Goal: Task Accomplishment & Management: Manage account settings

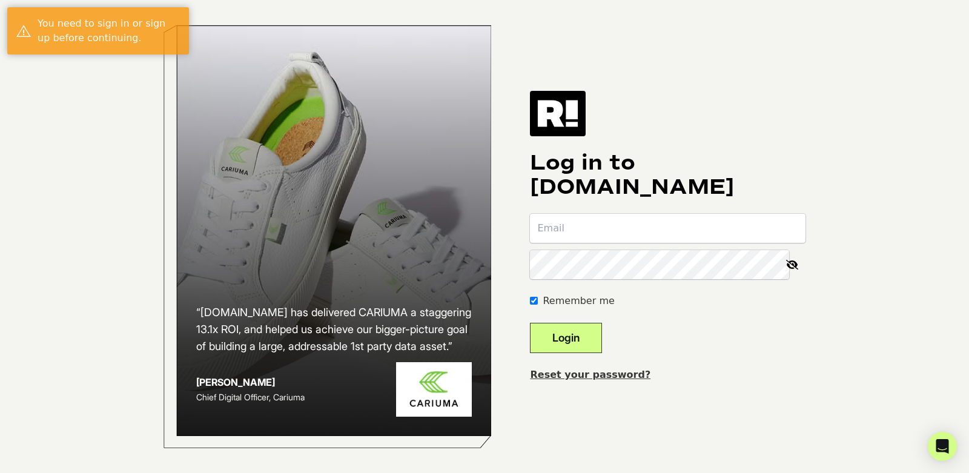
type input "[EMAIL_ADDRESS][DOMAIN_NAME]"
click at [583, 332] on button "Login" at bounding box center [566, 338] width 72 height 30
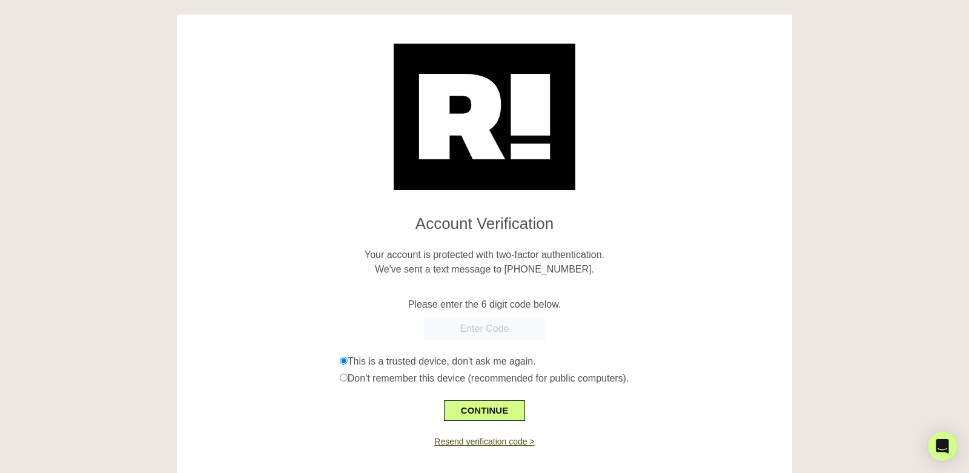
click at [485, 444] on link "Resend verification code >" at bounding box center [484, 442] width 100 height 10
click at [482, 320] on input "text" at bounding box center [484, 329] width 121 height 22
type input "779307"
click at [474, 408] on button "CONTINUE" at bounding box center [484, 410] width 81 height 21
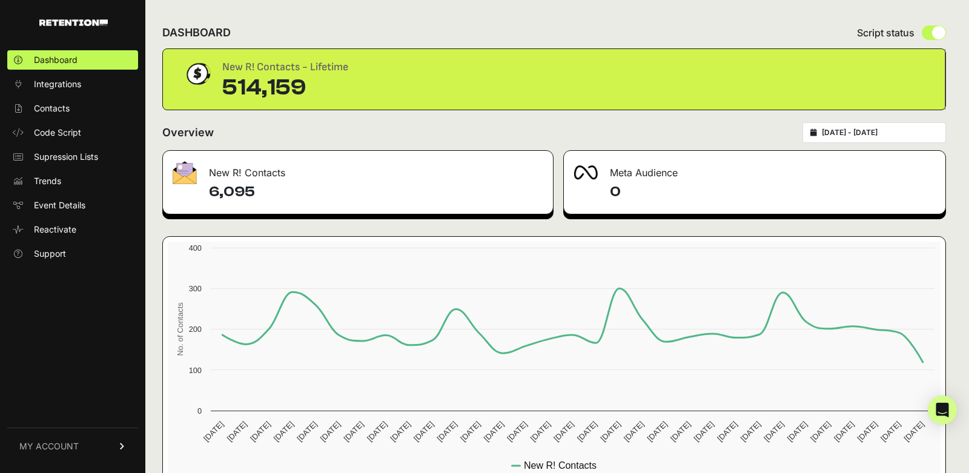
click at [21, 453] on link "MY ACCOUNT" at bounding box center [72, 446] width 131 height 37
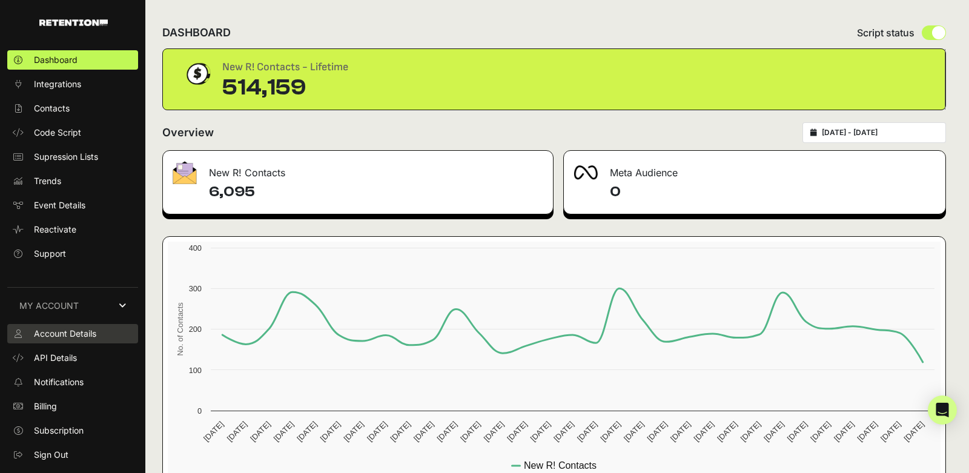
click at [81, 337] on span "Account Details" at bounding box center [65, 334] width 62 height 12
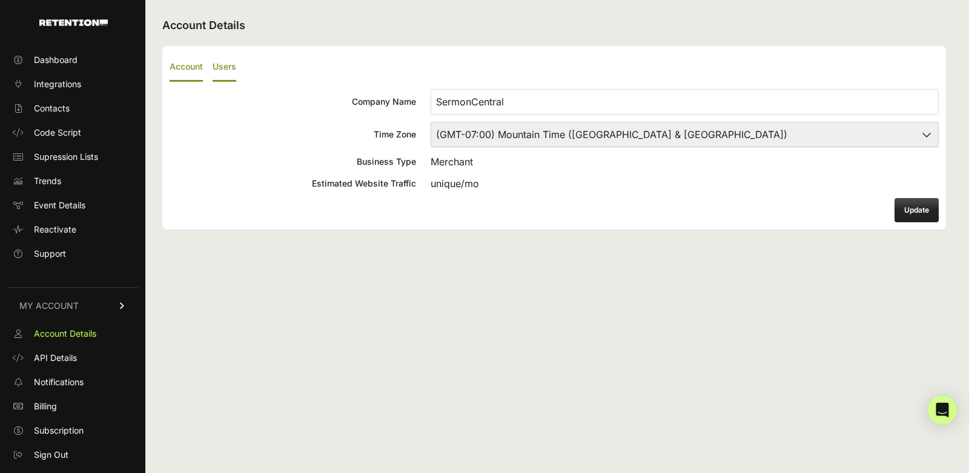
click at [220, 62] on label "Users" at bounding box center [225, 67] width 24 height 28
click at [0, 0] on input "Users" at bounding box center [0, 0] width 0 height 0
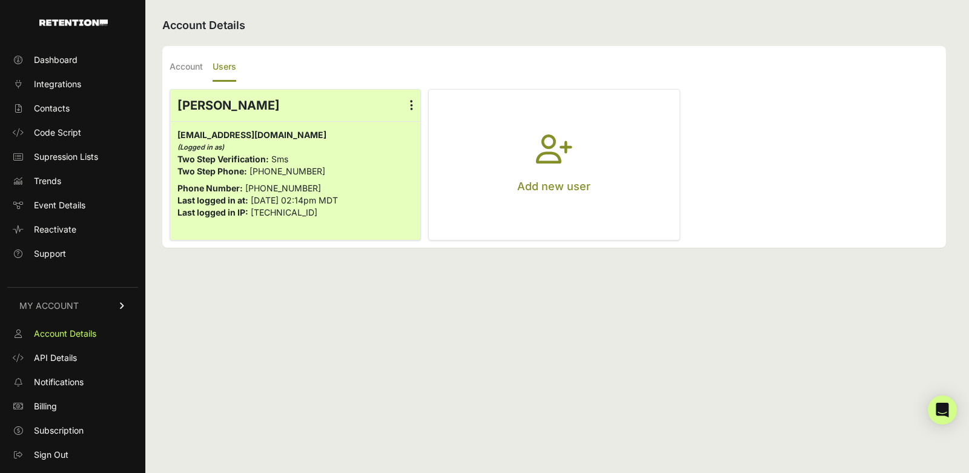
click at [405, 105] on label at bounding box center [412, 106] width 18 height 32
click at [0, 0] on input "radio" at bounding box center [0, 0] width 0 height 0
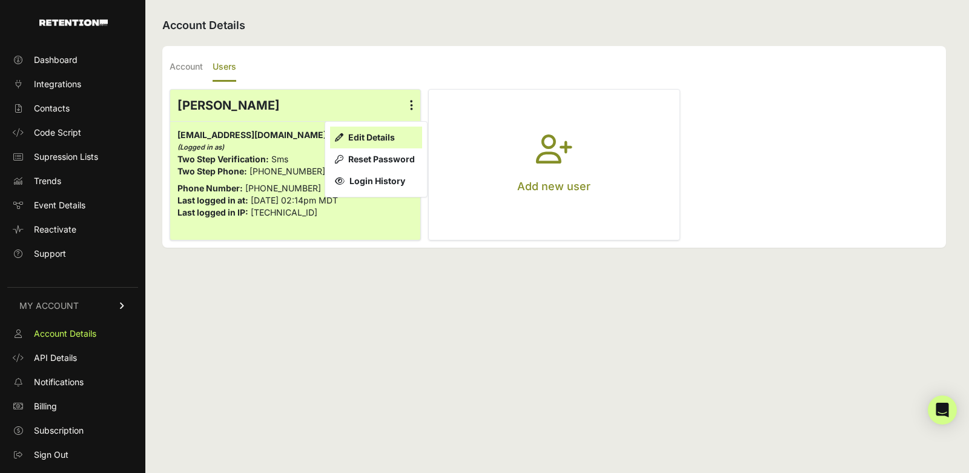
click at [373, 136] on link "Edit Details" at bounding box center [376, 138] width 92 height 22
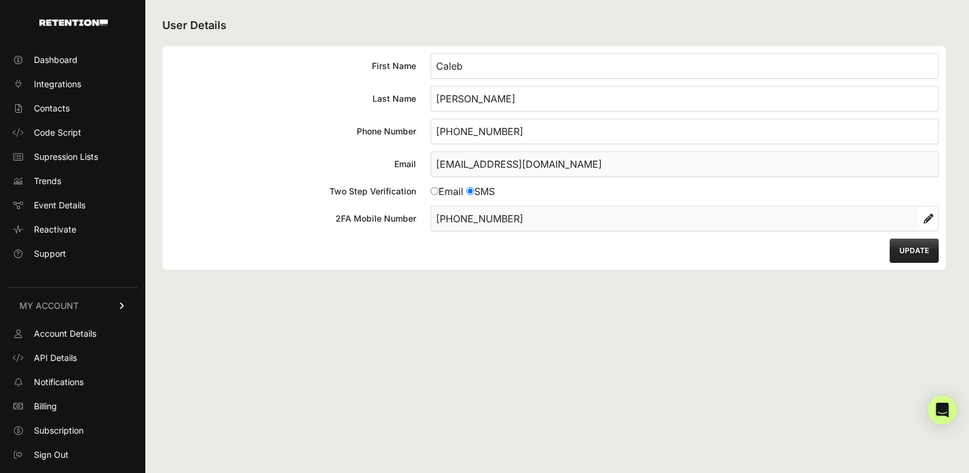
drag, startPoint x: 519, startPoint y: 119, endPoint x: 563, endPoint y: 132, distance: 46.0
click at [563, 132] on input "[PHONE_NUMBER]" at bounding box center [685, 131] width 508 height 25
click at [399, 196] on div "First Name Caleb Last Name [GEOGRAPHIC_DATA] Phone Number [PHONE_NUMBER] Email …" at bounding box center [554, 158] width 784 height 224
click at [380, 206] on label "2FA Mobile Number [PHONE_NUMBER]" at bounding box center [554, 218] width 769 height 25
click at [585, 231] on div "First Name Caleb Last Name [GEOGRAPHIC_DATA] Phone Number [PHONE_NUMBER] Email …" at bounding box center [554, 158] width 784 height 224
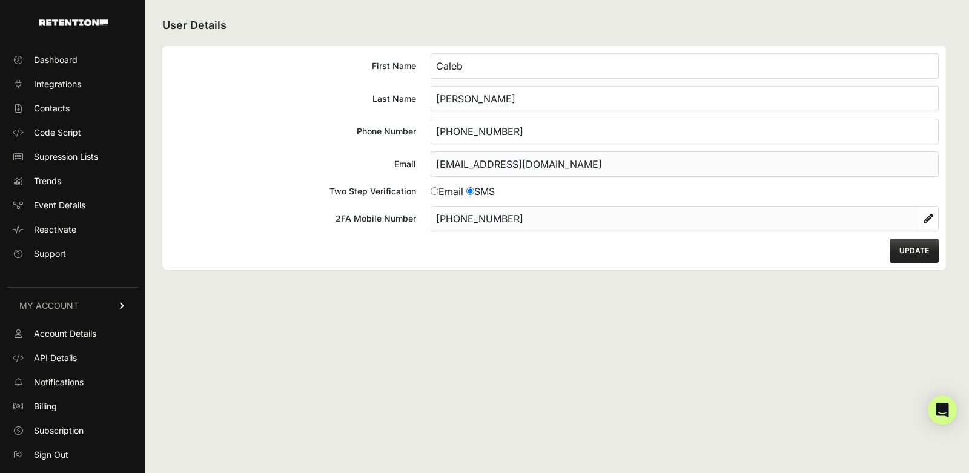
click at [926, 214] on icon at bounding box center [929, 219] width 10 height 10
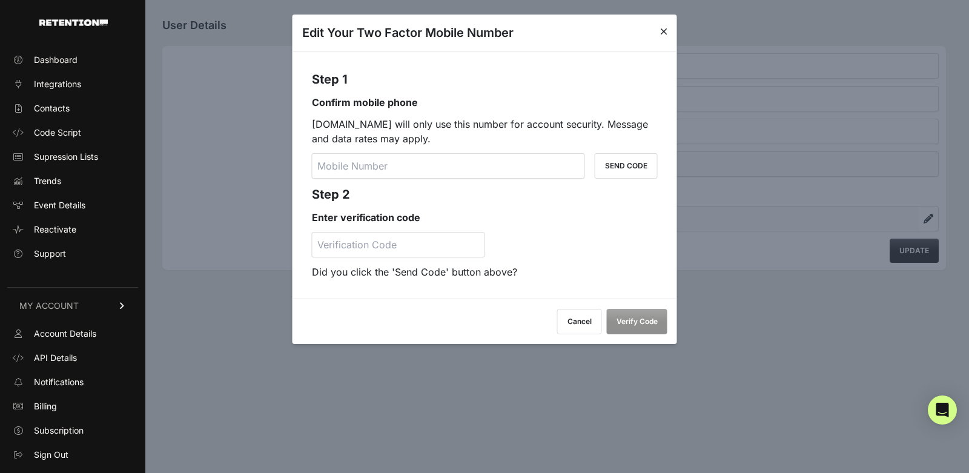
click at [426, 167] on input "tel" at bounding box center [448, 165] width 273 height 25
paste input "[PHONE_NUMBER]"
type input "[PHONE_NUMBER]"
click at [632, 166] on button "SEND CODE" at bounding box center [626, 165] width 63 height 25
